Goal: Information Seeking & Learning: Check status

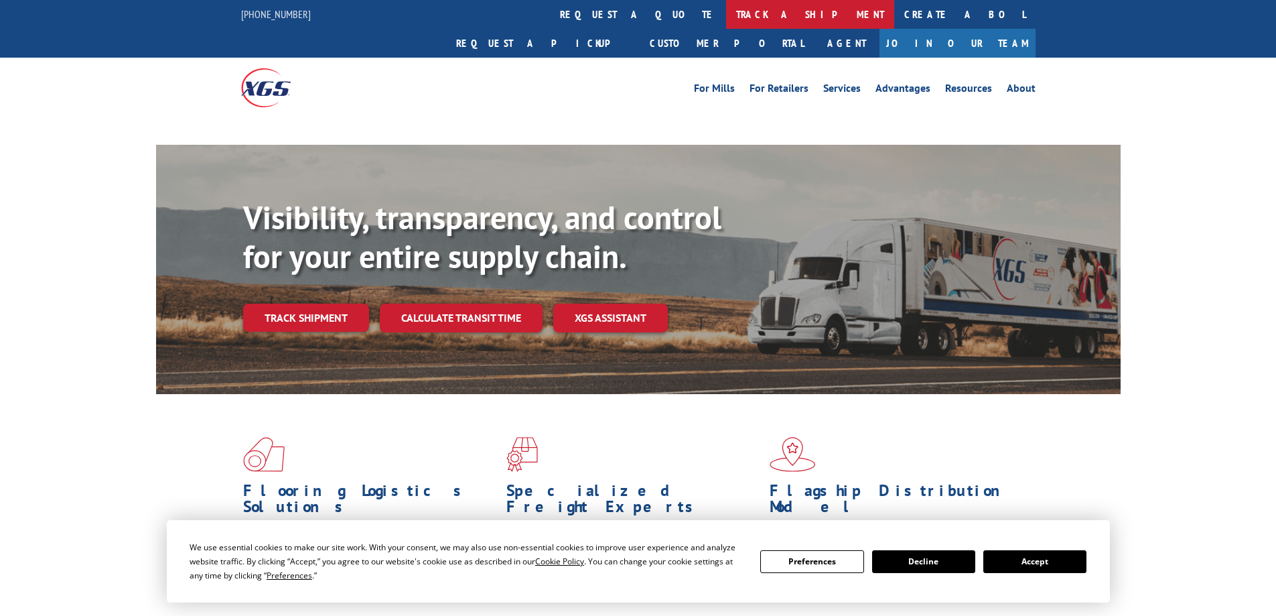
click at [726, 9] on link "track a shipment" at bounding box center [810, 14] width 168 height 29
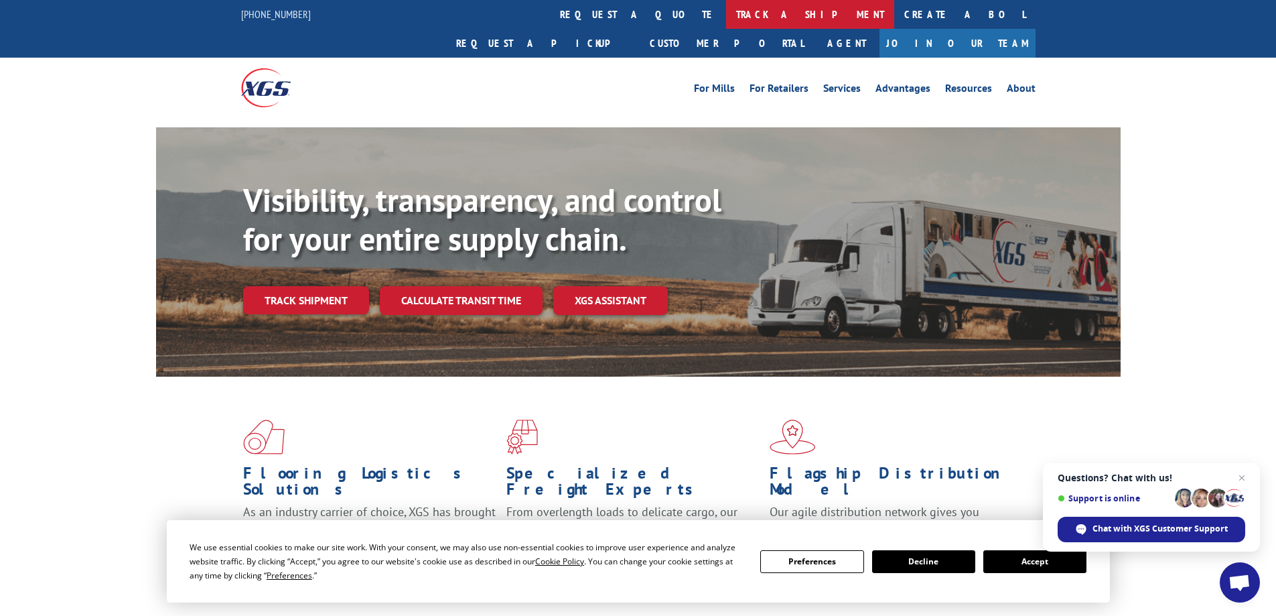
click at [726, 15] on link "track a shipment" at bounding box center [810, 14] width 168 height 29
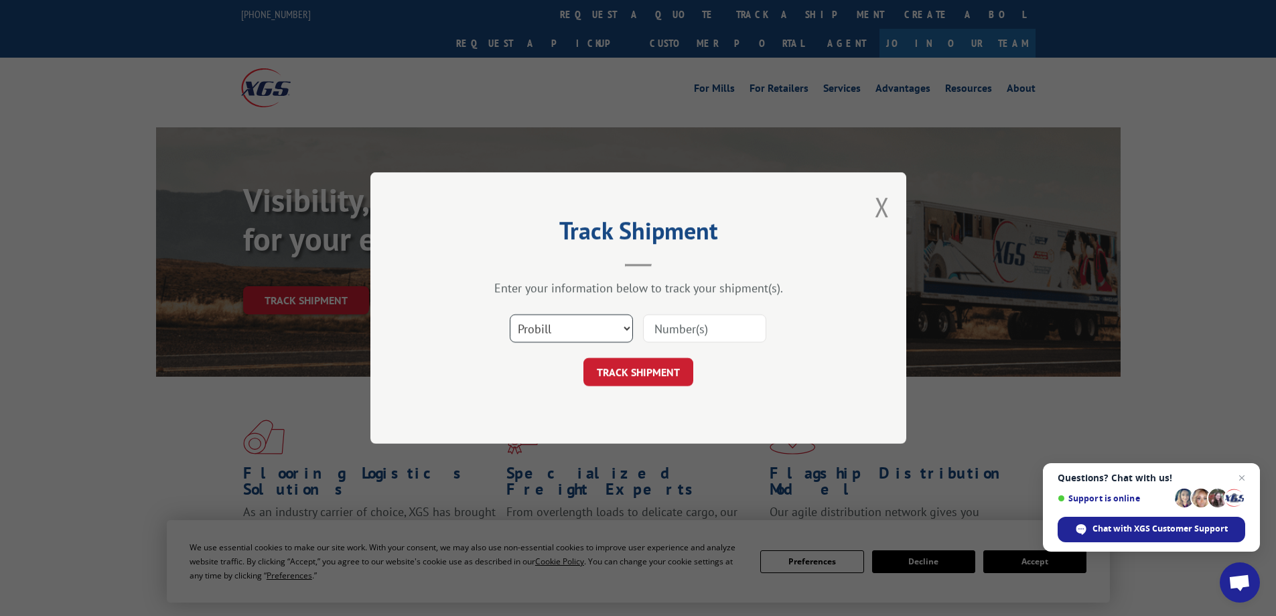
click at [530, 326] on select "Select category... Probill BOL PO" at bounding box center [571, 328] width 123 height 28
select select "bol"
click at [510, 314] on select "Select category... Probill BOL PO" at bounding box center [571, 328] width 123 height 28
click at [690, 327] on input at bounding box center [704, 328] width 123 height 28
paste input "5549171"
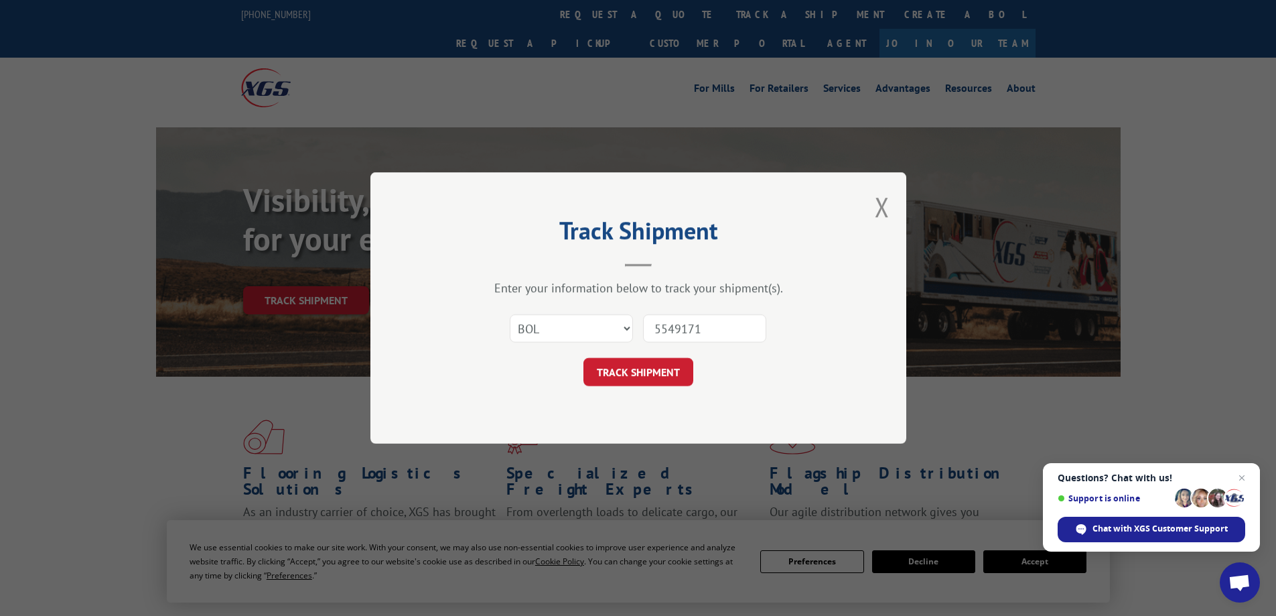
type input "5549171"
click at [584, 358] on button "TRACK SHIPMENT" at bounding box center [639, 372] width 110 height 28
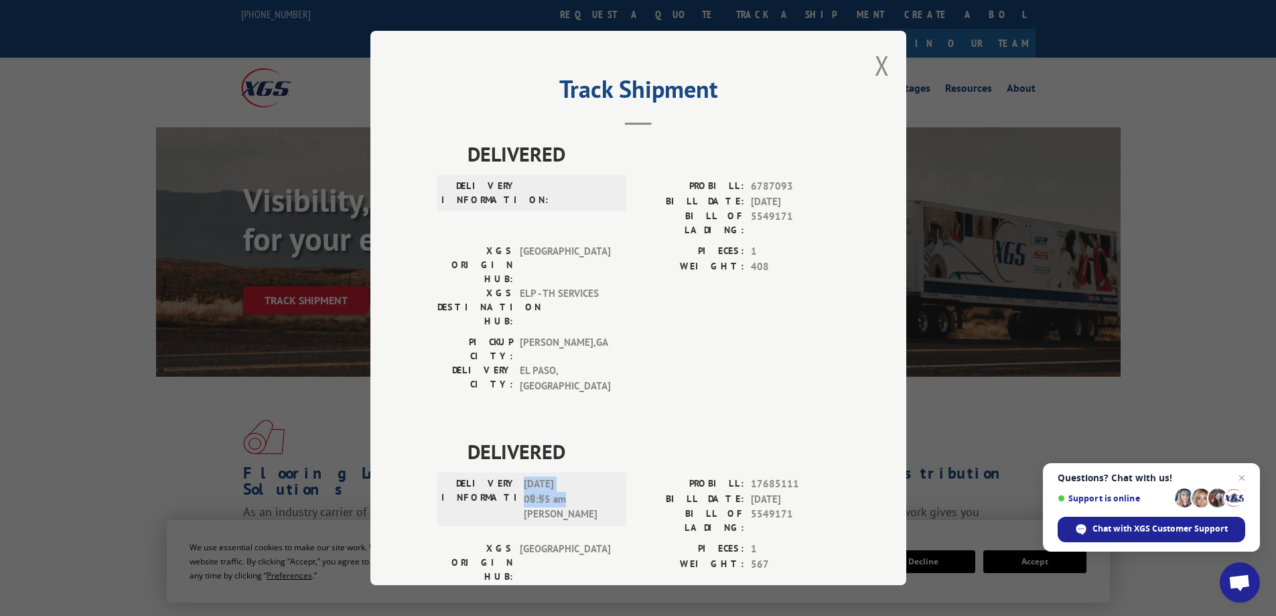
drag, startPoint x: 567, startPoint y: 417, endPoint x: 523, endPoint y: 401, distance: 46.8
click at [524, 476] on span "[DATE] 08:55 am [PERSON_NAME]" at bounding box center [569, 499] width 90 height 46
copy span "[DATE] 08:55 am"
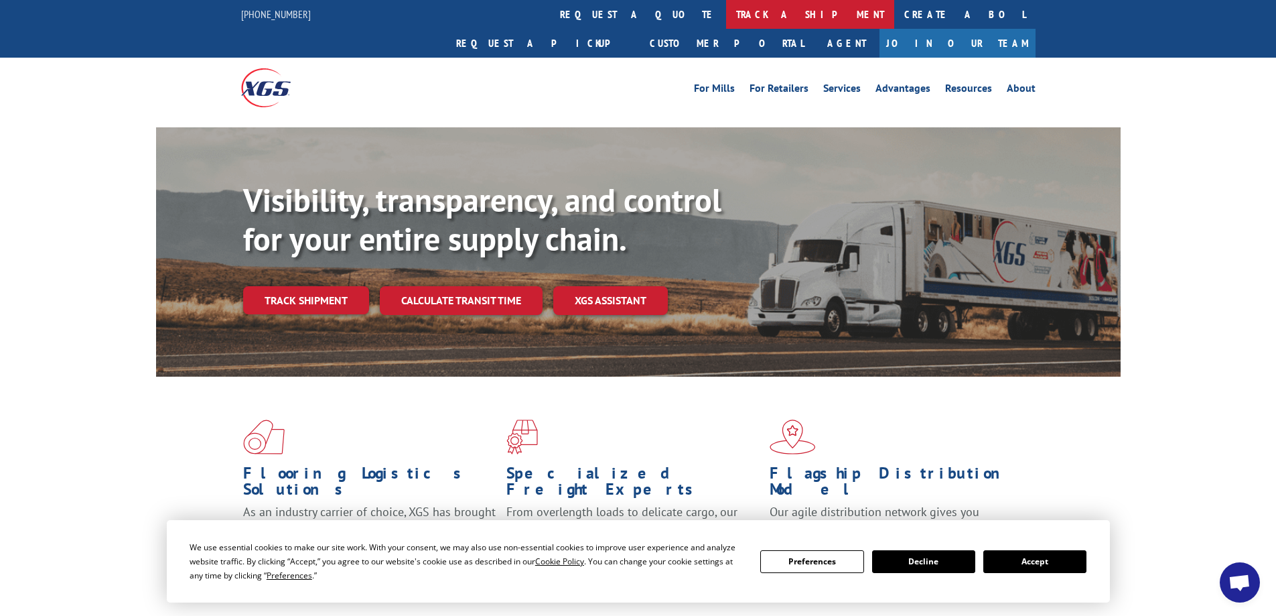
click at [726, 11] on link "track a shipment" at bounding box center [810, 14] width 168 height 29
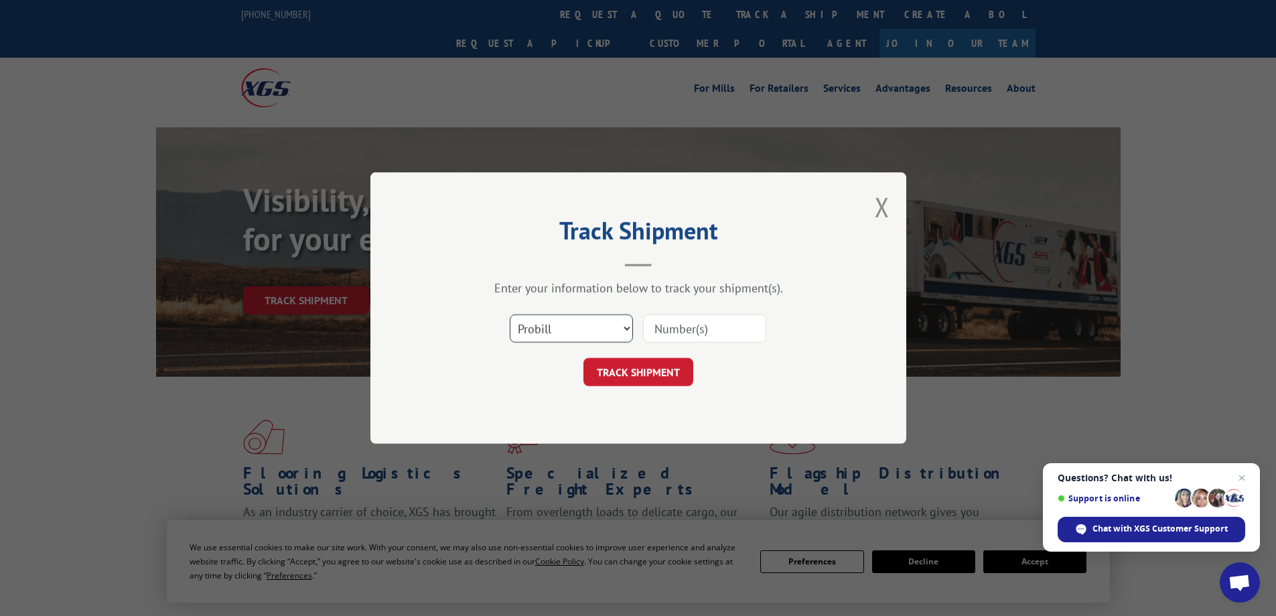
click at [577, 322] on select "Select category... Probill BOL PO" at bounding box center [571, 328] width 123 height 28
select select "bol"
click at [510, 314] on select "Select category... Probill BOL PO" at bounding box center [571, 328] width 123 height 28
click at [681, 324] on input at bounding box center [704, 328] width 123 height 28
paste input "5530796"
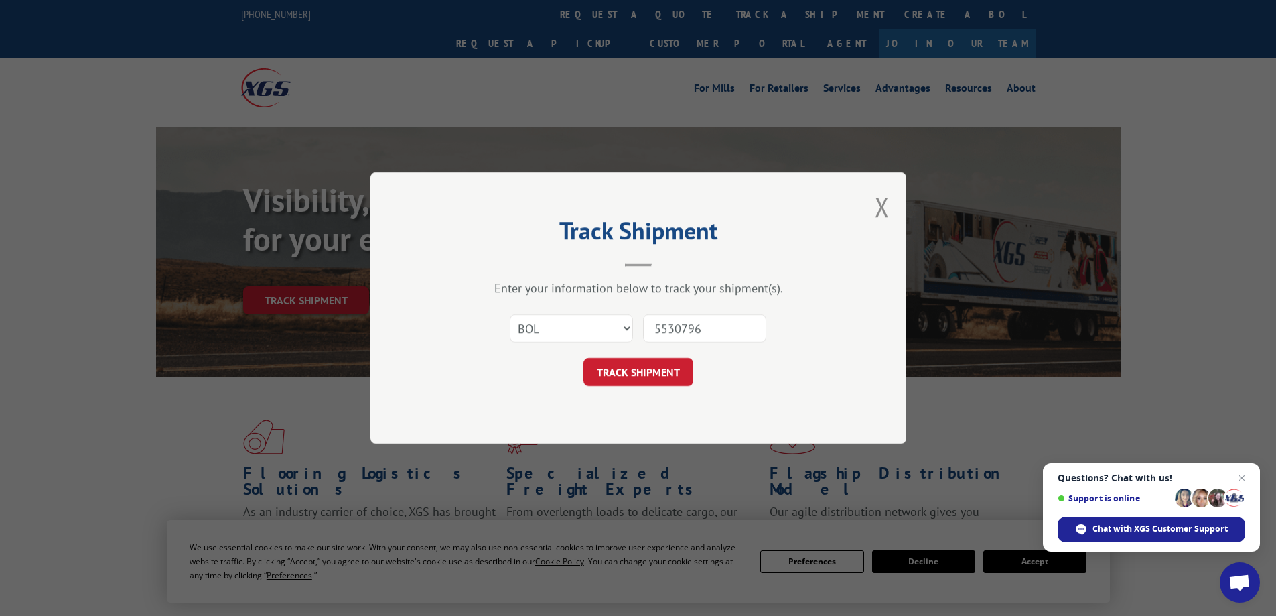
type input "5530796"
click at [584, 358] on button "TRACK SHIPMENT" at bounding box center [639, 372] width 110 height 28
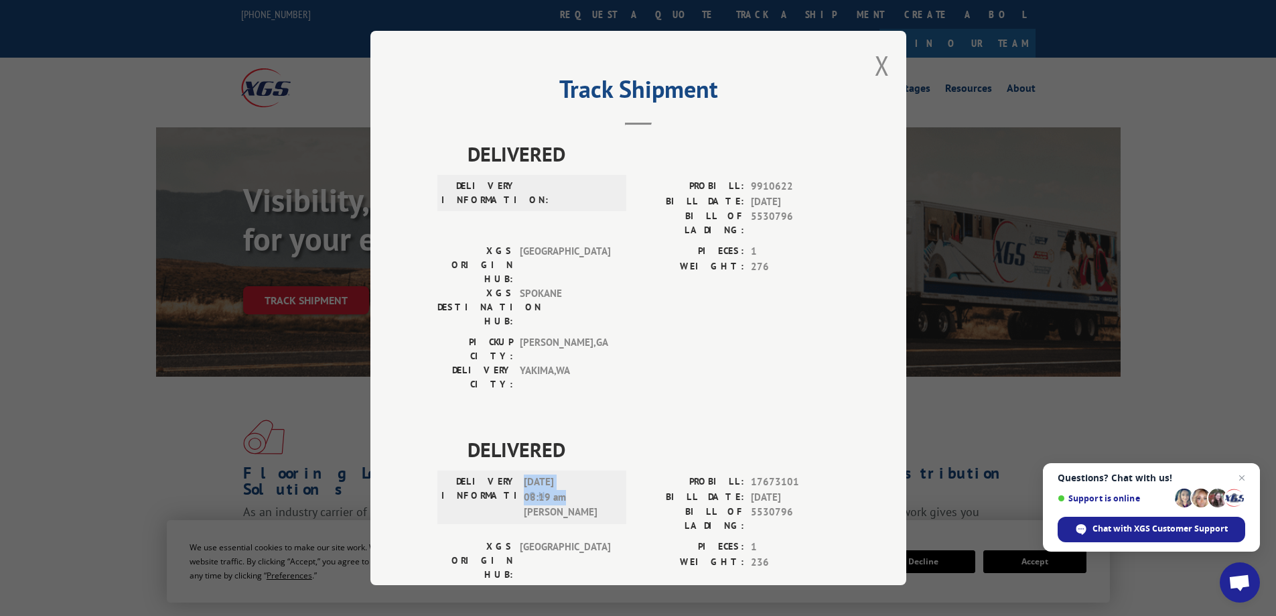
drag, startPoint x: 531, startPoint y: 417, endPoint x: 521, endPoint y: 403, distance: 17.5
click at [524, 474] on span "10/06/2025 08:19 am Eric" at bounding box center [569, 497] width 90 height 46
copy span "10/06/2025 08:19 am"
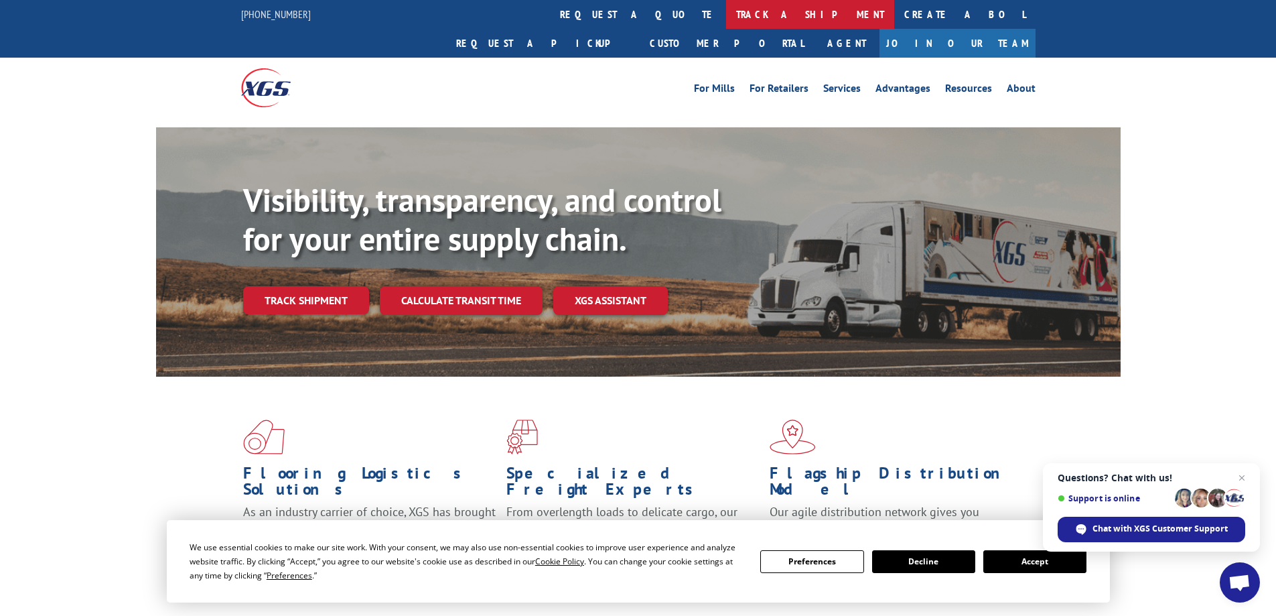
click at [726, 17] on link "track a shipment" at bounding box center [810, 14] width 168 height 29
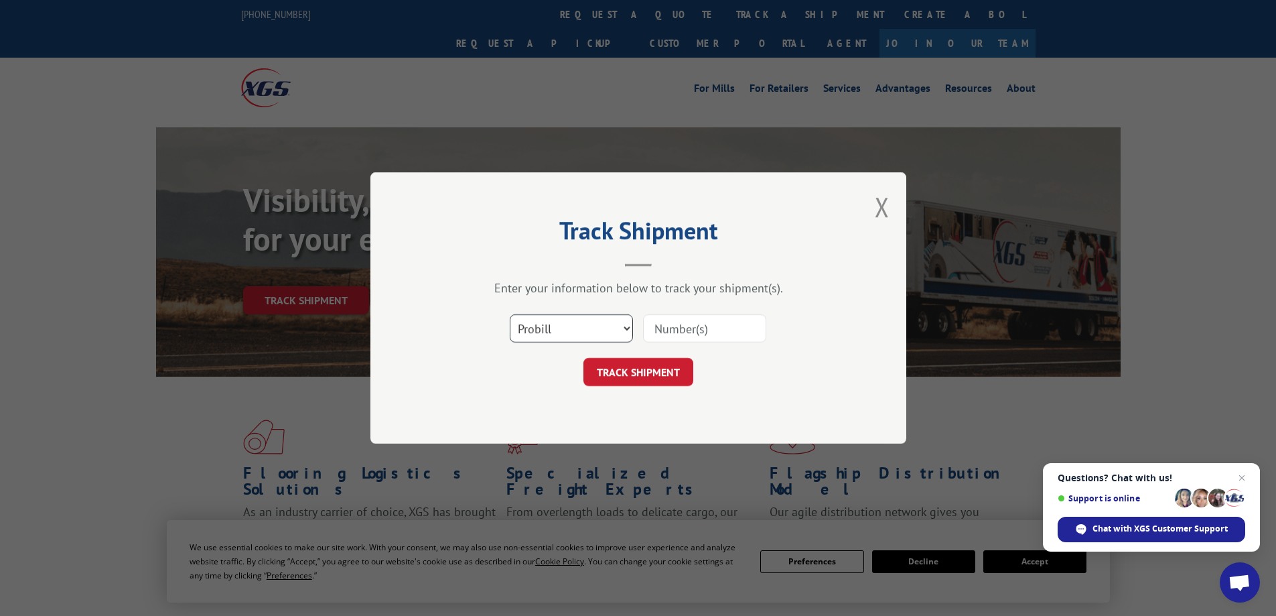
click at [553, 329] on select "Select category... Probill BOL PO" at bounding box center [571, 328] width 123 height 28
select select "bol"
click at [510, 314] on select "Select category... Probill BOL PO" at bounding box center [571, 328] width 123 height 28
click at [687, 329] on input at bounding box center [704, 328] width 123 height 28
paste input "7056018"
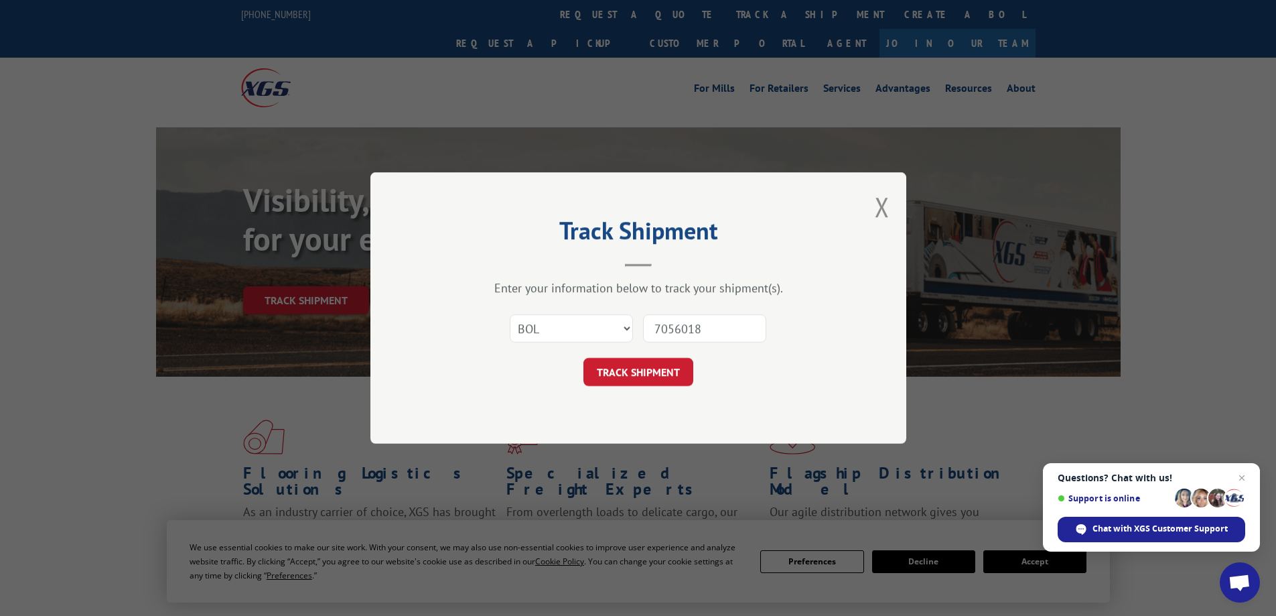
type input "7056018"
click at [584, 358] on button "TRACK SHIPMENT" at bounding box center [639, 372] width 110 height 28
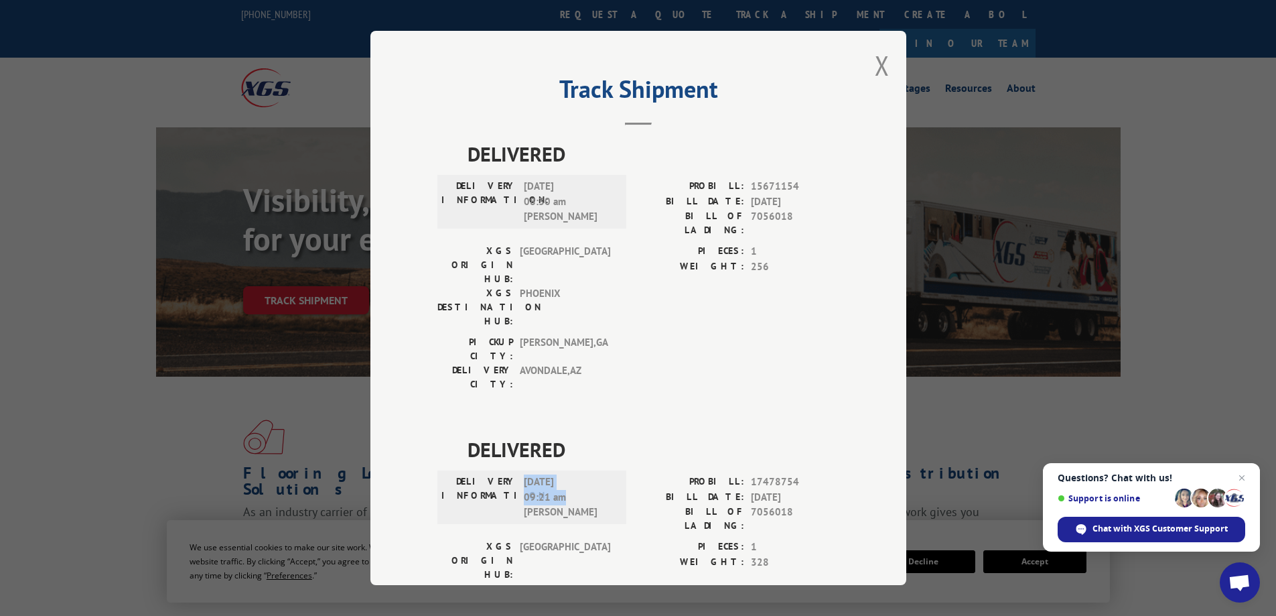
drag, startPoint x: 561, startPoint y: 421, endPoint x: 516, endPoint y: 405, distance: 48.3
click at [516, 474] on div "DELIVERY INFORMATION: 10/07/2025 09:21 am Eric" at bounding box center [531, 497] width 181 height 46
copy span "10/07/2025 09:21 am"
